Goal: Navigation & Orientation: Go to known website

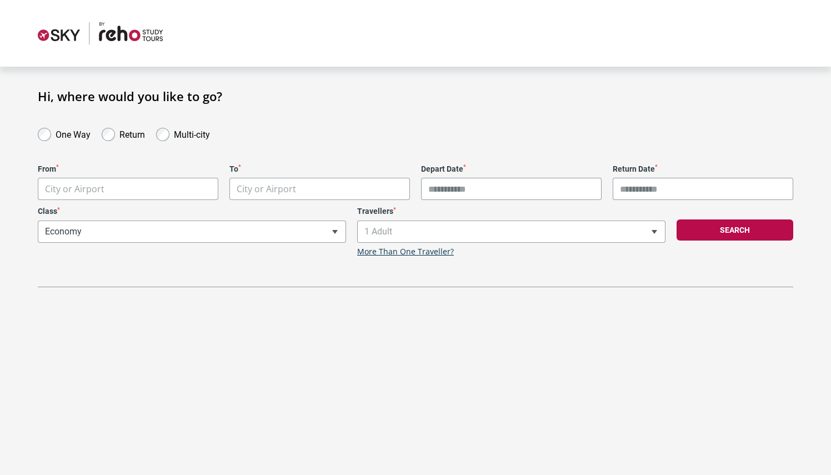
click at [53, 38] on img at bounding box center [100, 33] width 125 height 22
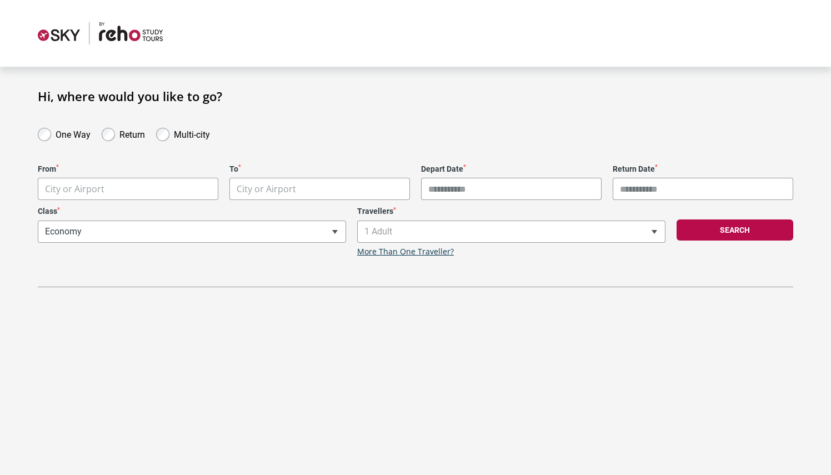
click at [53, 38] on img at bounding box center [100, 33] width 125 height 22
drag, startPoint x: 47, startPoint y: 37, endPoint x: 53, endPoint y: 38, distance: 6.1
click at [53, 38] on img at bounding box center [100, 33] width 125 height 22
click at [135, 35] on img at bounding box center [100, 33] width 125 height 22
click at [91, 37] on img at bounding box center [100, 33] width 125 height 22
